Goal: Information Seeking & Learning: Learn about a topic

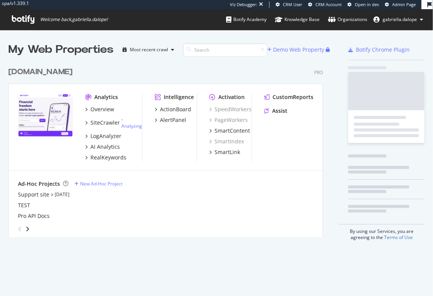
scroll to position [180, 321]
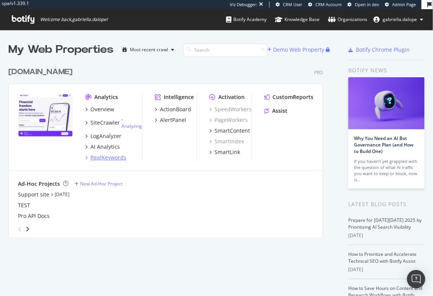
click at [112, 158] on div "RealKeywords" at bounding box center [109, 158] width 36 height 8
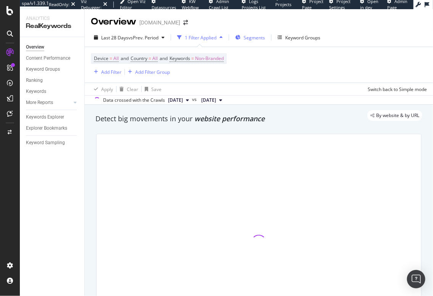
click at [248, 37] on span "Segments" at bounding box center [254, 37] width 21 height 6
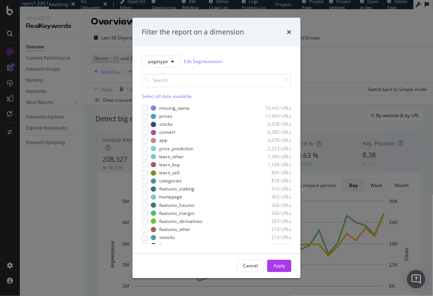
click at [79, 169] on div "Filter the report on a dimension pagetype Edit Segmentation Select all data ava…" at bounding box center [216, 148] width 433 height 296
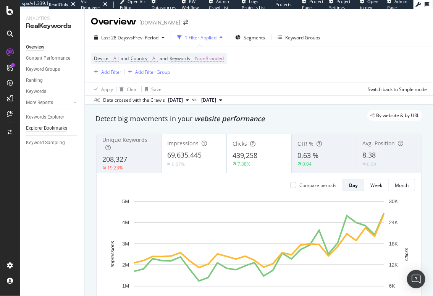
click at [45, 126] on div "Explorer Bookmarks" at bounding box center [46, 128] width 41 height 8
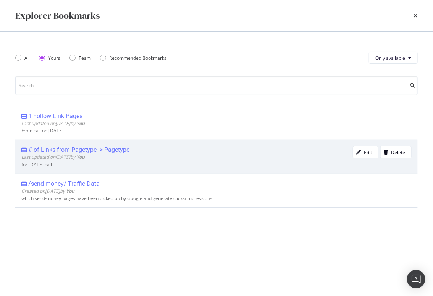
click at [96, 148] on div "# of Links from Pagetype -> Pagetype" at bounding box center [78, 150] width 101 height 8
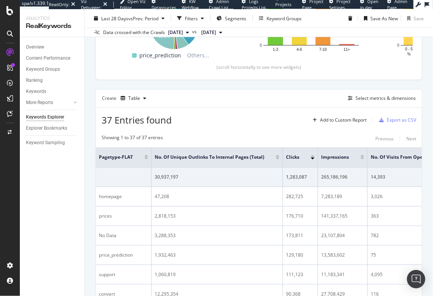
scroll to position [192, 0]
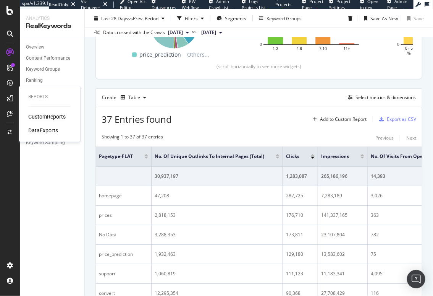
click at [39, 115] on div "CustomReports" at bounding box center [46, 117] width 37 height 8
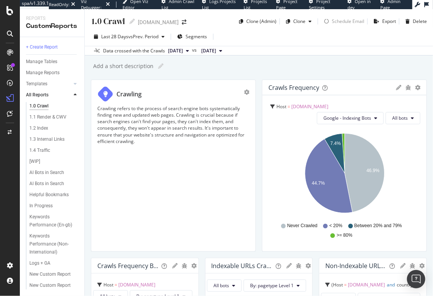
scroll to position [113, 0]
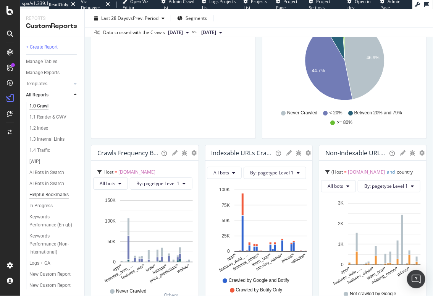
click at [43, 194] on div "Helpful Bookmarks" at bounding box center [48, 195] width 39 height 8
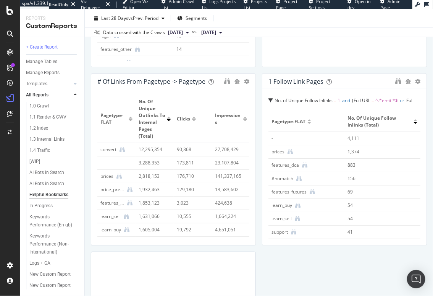
scroll to position [185, 0]
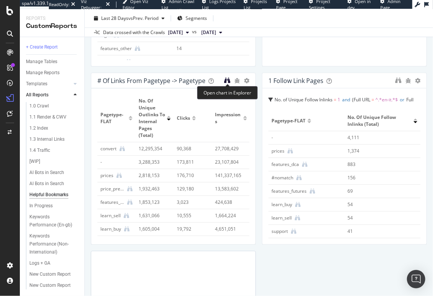
click at [229, 79] on icon "binoculars" at bounding box center [227, 80] width 6 height 6
click at [227, 81] on icon "binoculars" at bounding box center [227, 80] width 6 height 6
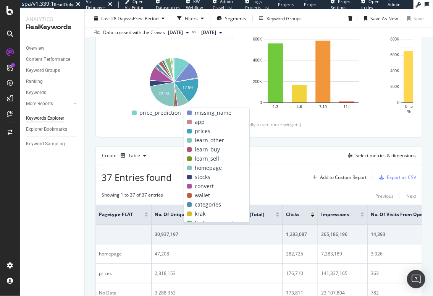
scroll to position [155, 0]
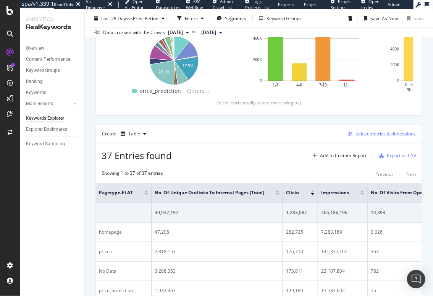
click at [361, 132] on div "Select metrics & dimensions" at bounding box center [386, 133] width 60 height 6
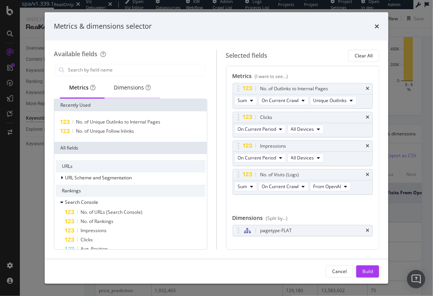
click at [126, 88] on div "Dimensions" at bounding box center [132, 88] width 37 height 8
